Goal: Find specific page/section: Find specific page/section

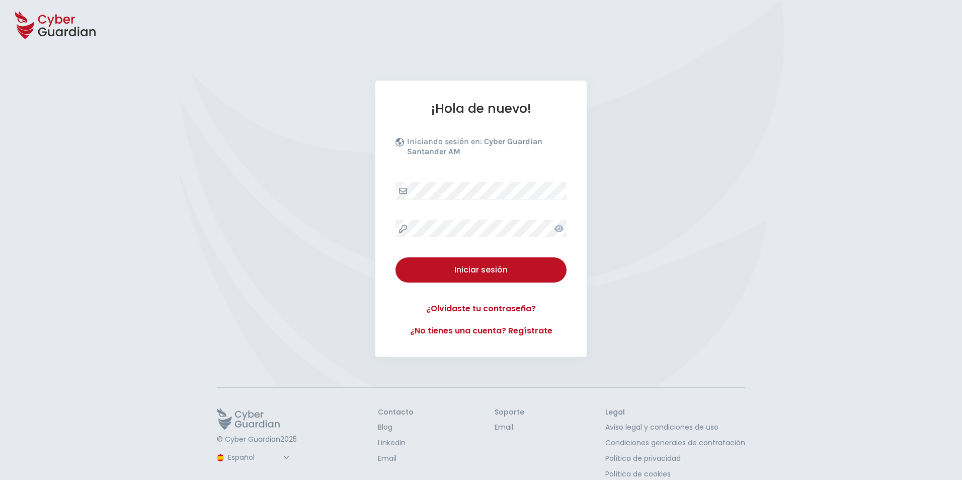
drag, startPoint x: 0, startPoint y: 0, endPoint x: 475, endPoint y: 180, distance: 507.5
click at [475, 180] on div "¡Hola de nuevo! Iniciando sesión en: Cyber Guardian Santander AM Iniciar sesión…" at bounding box center [480, 219] width 211 height 276
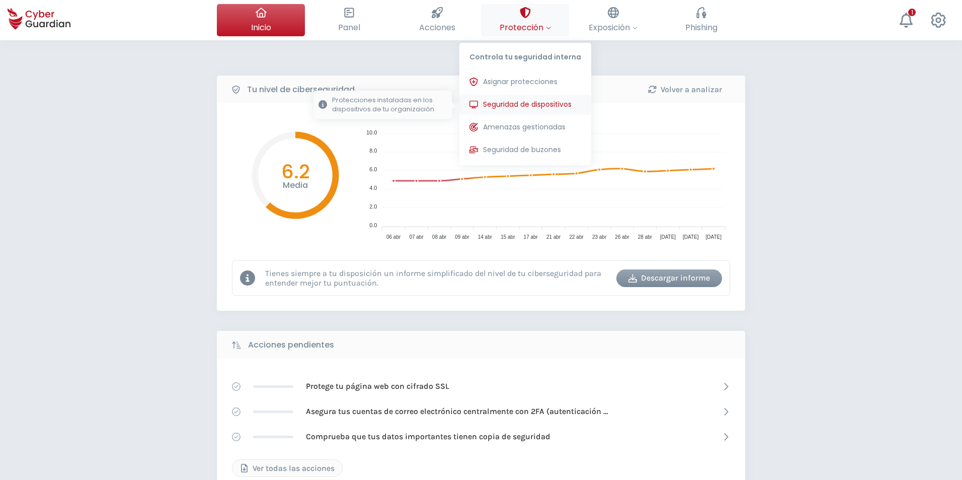
click at [505, 102] on span "Seguridad de dispositivos" at bounding box center [527, 104] width 89 height 11
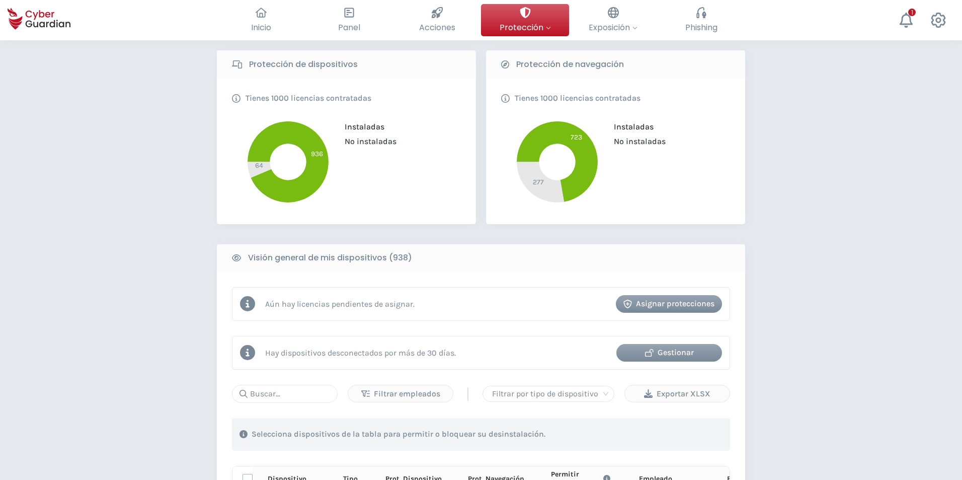
scroll to position [302, 0]
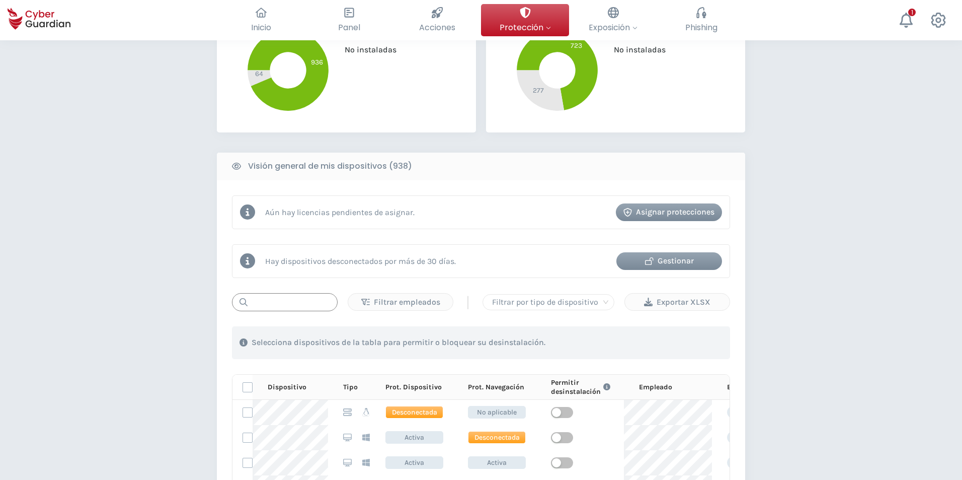
click at [289, 304] on input "text" at bounding box center [285, 302] width 106 height 18
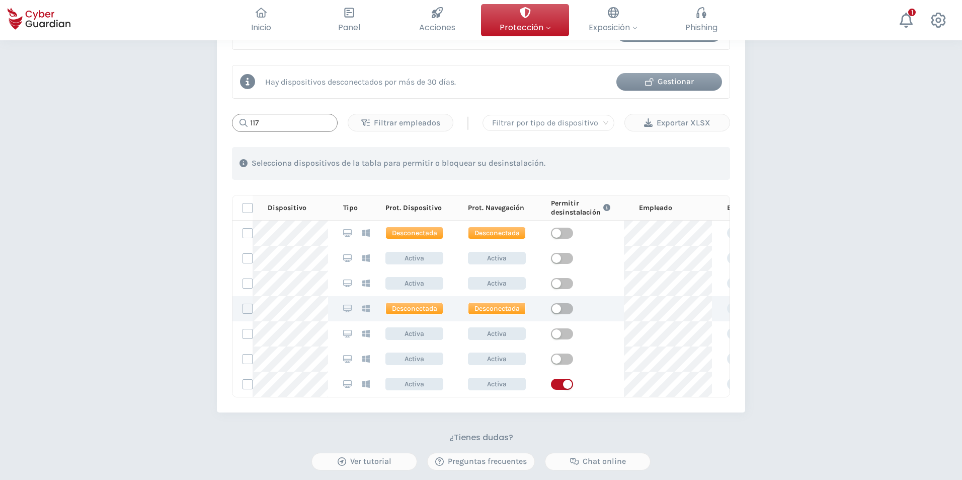
scroll to position [503, 0]
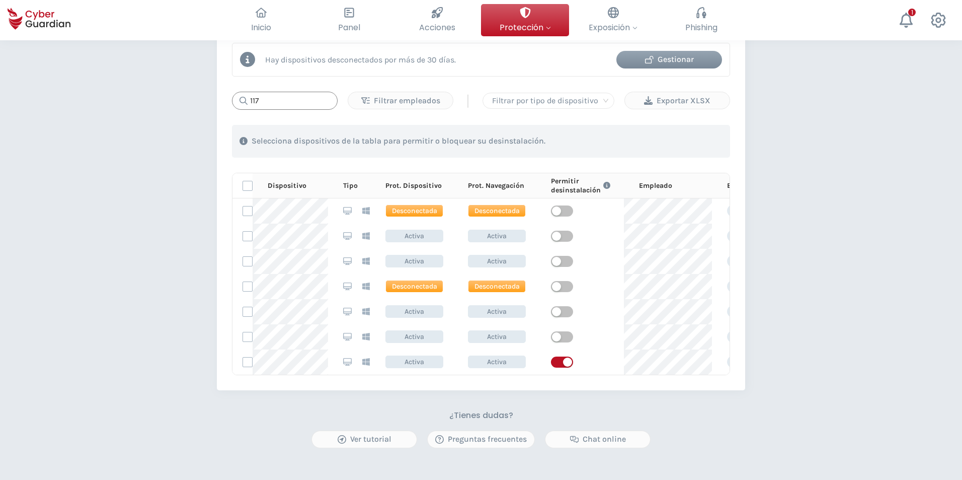
type input "117"
